Goal: Find specific page/section: Find specific page/section

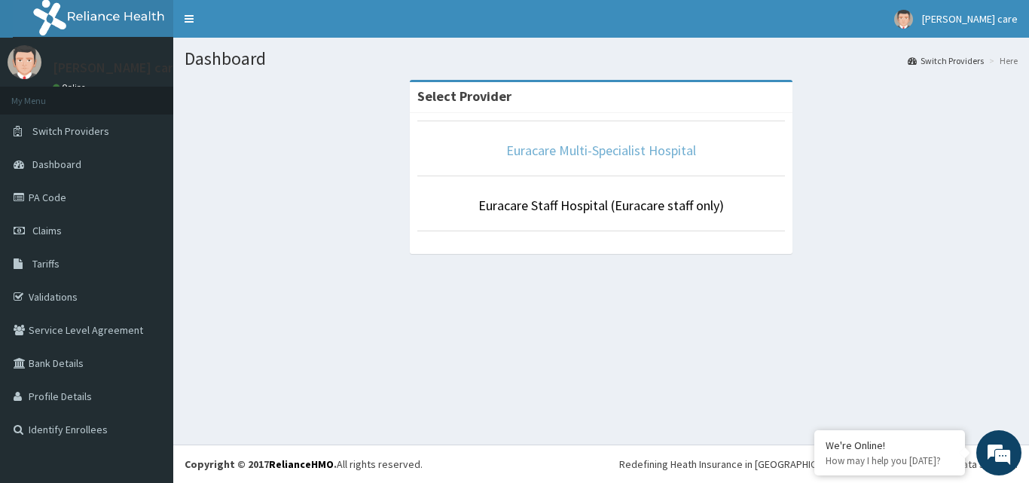
click at [567, 152] on link "Euracare Multi-Specialist Hospital" at bounding box center [601, 150] width 190 height 17
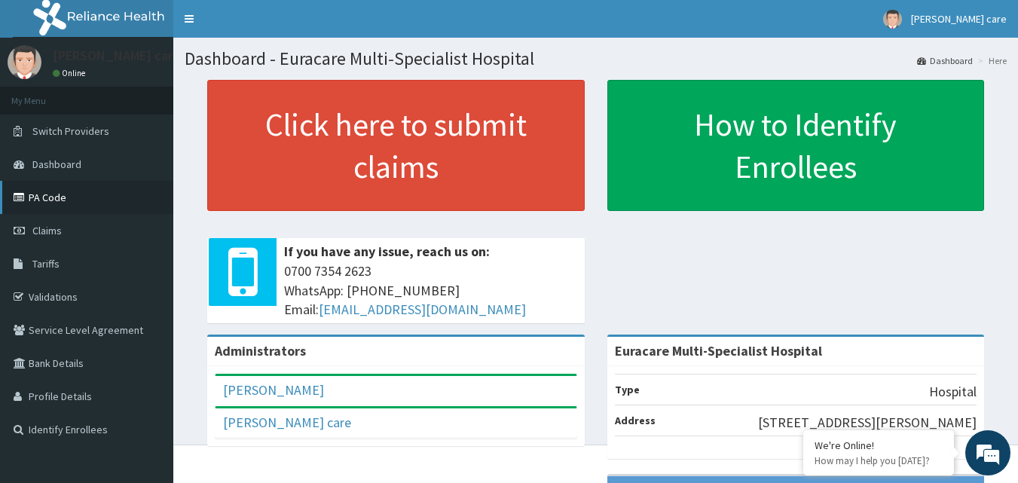
click at [53, 206] on link "PA Code" at bounding box center [86, 197] width 173 height 33
